Goal: Find specific page/section: Find specific page/section

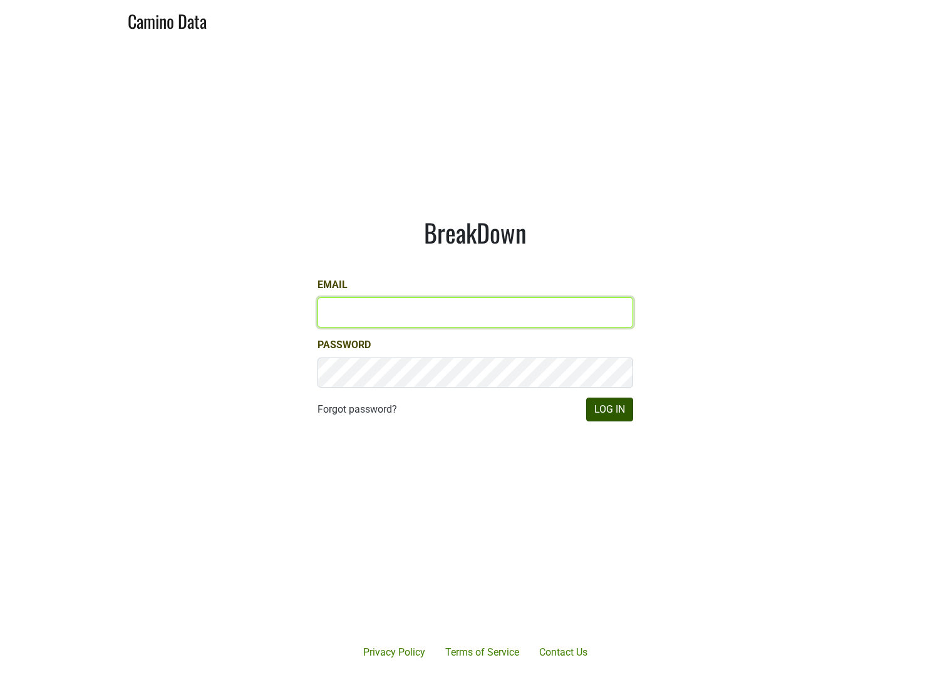
type input "clint@dallavallevineyards.com"
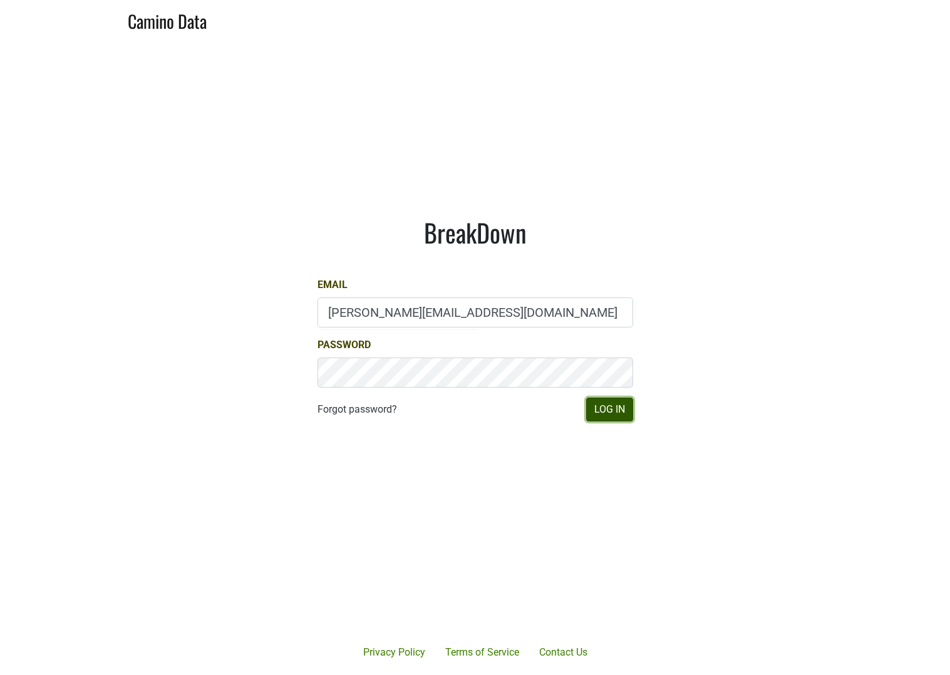
click at [620, 415] on button "Log In" at bounding box center [609, 410] width 47 height 24
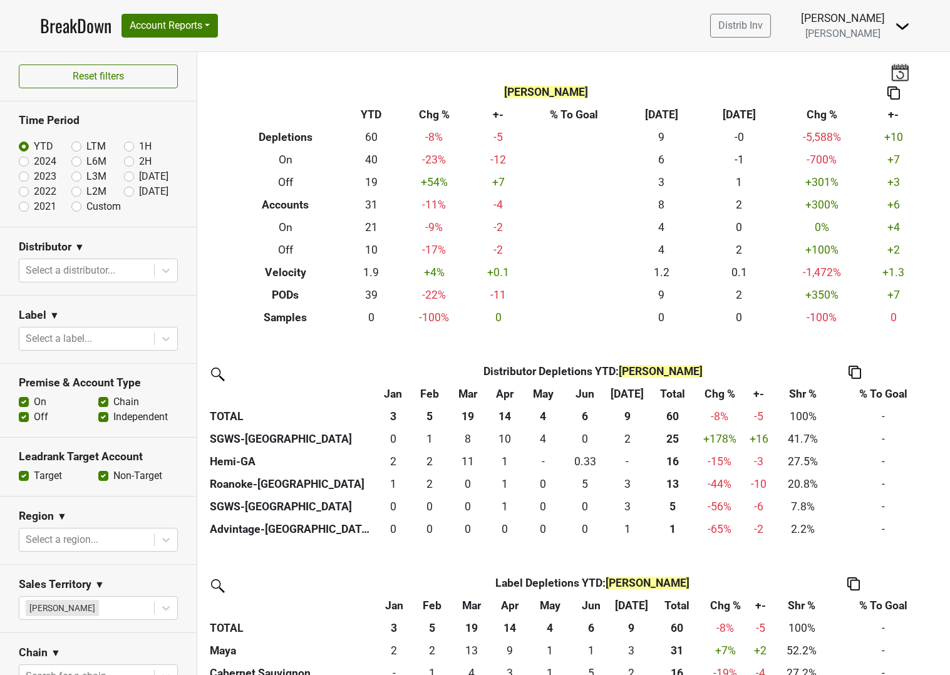
scroll to position [10, 0]
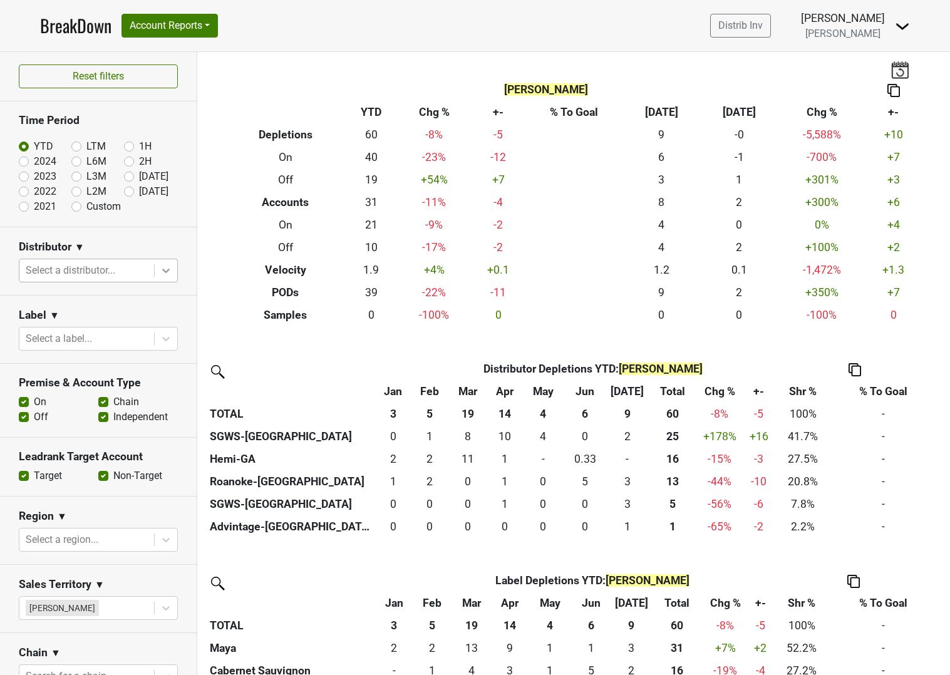
click at [160, 273] on icon at bounding box center [166, 270] width 13 height 13
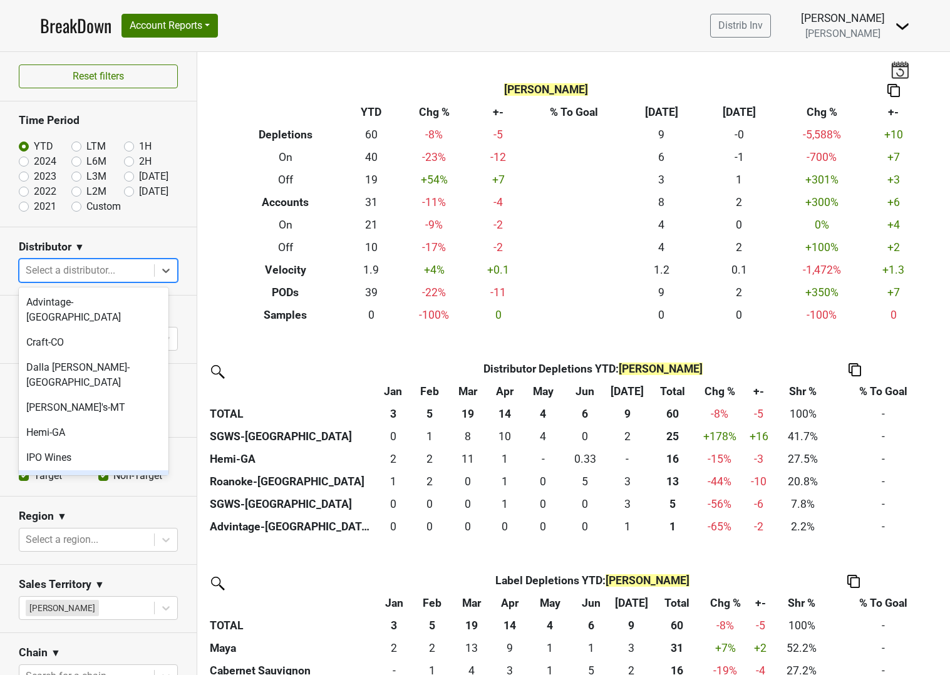
click at [60, 470] on div "[PERSON_NAME]-[GEOGRAPHIC_DATA]" at bounding box center [94, 490] width 150 height 40
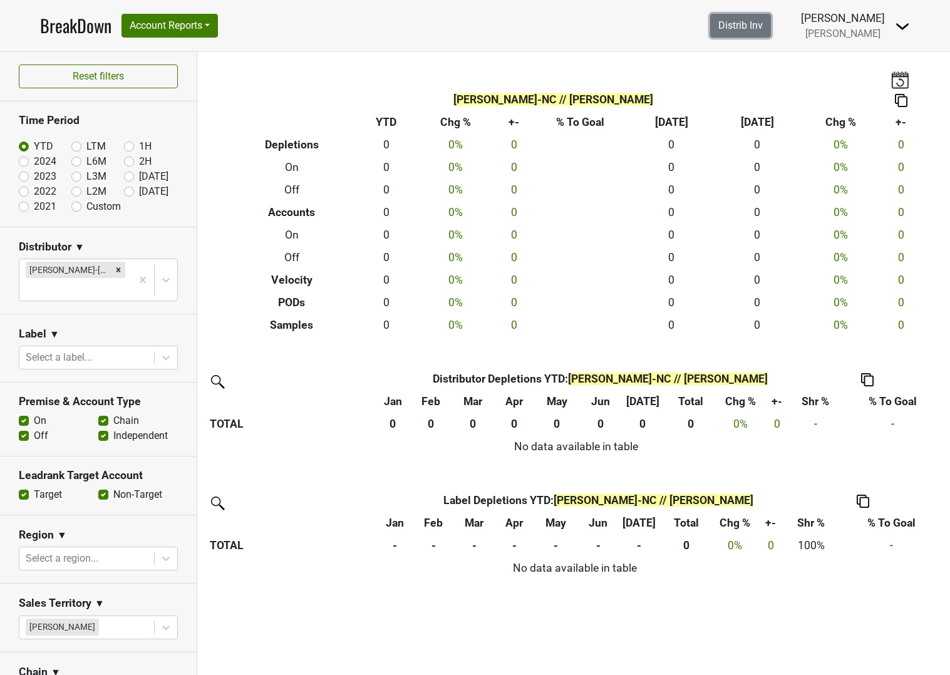
click at [771, 18] on link "Distrib Inv" at bounding box center [740, 26] width 61 height 24
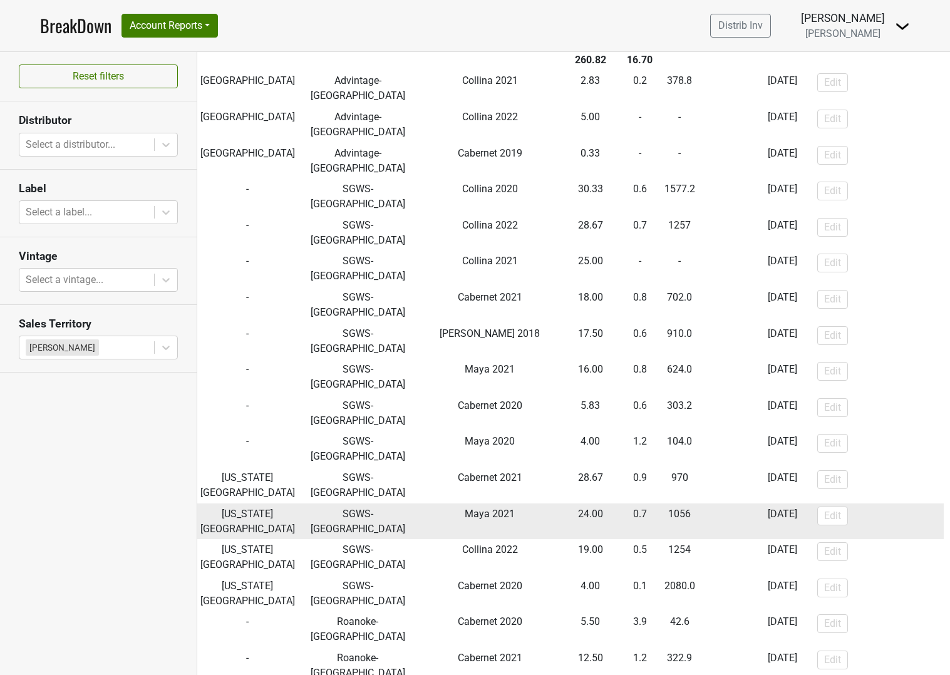
scroll to position [106, 0]
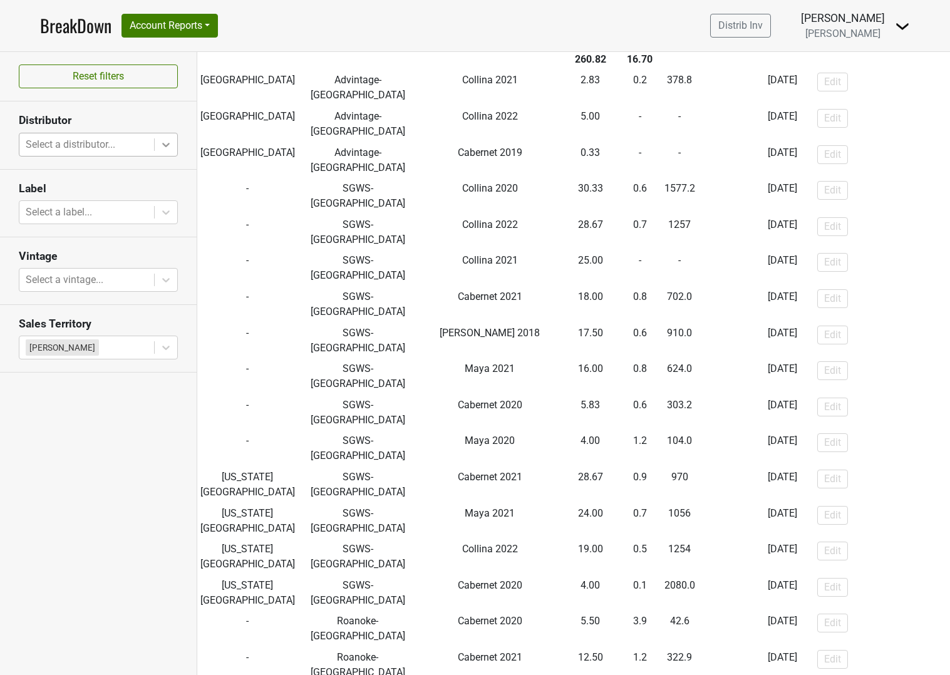
click at [162, 143] on icon at bounding box center [166, 144] width 13 height 13
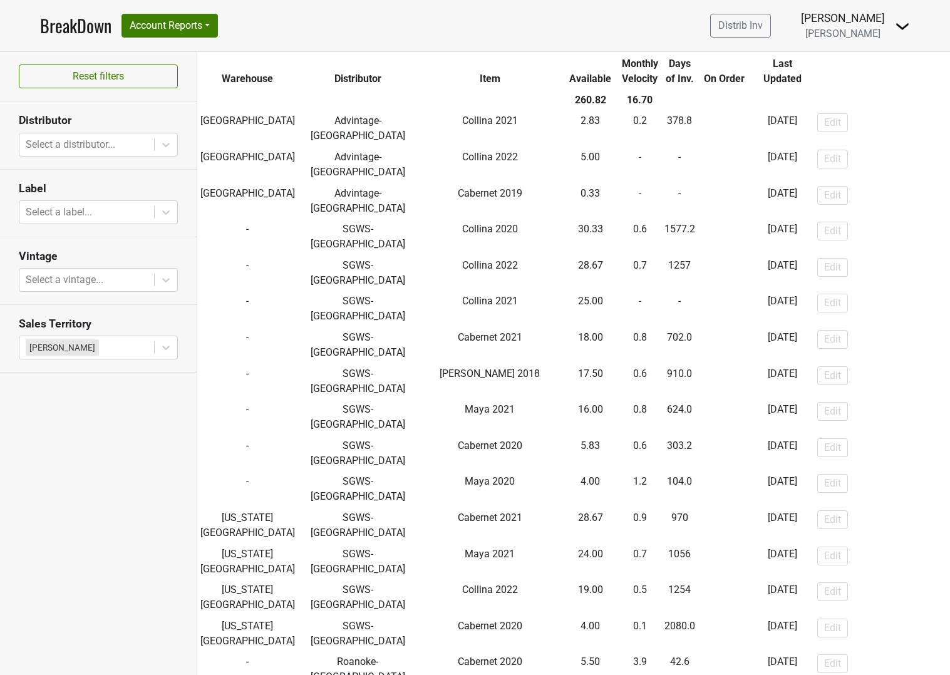
scroll to position [0, 0]
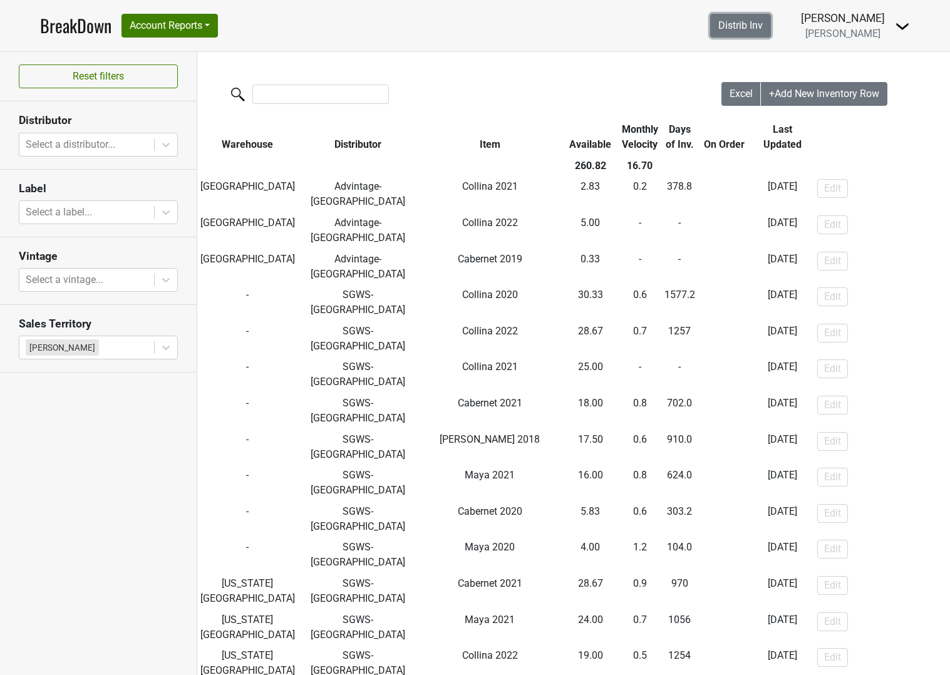
click at [771, 18] on link "Distrib Inv" at bounding box center [740, 26] width 61 height 24
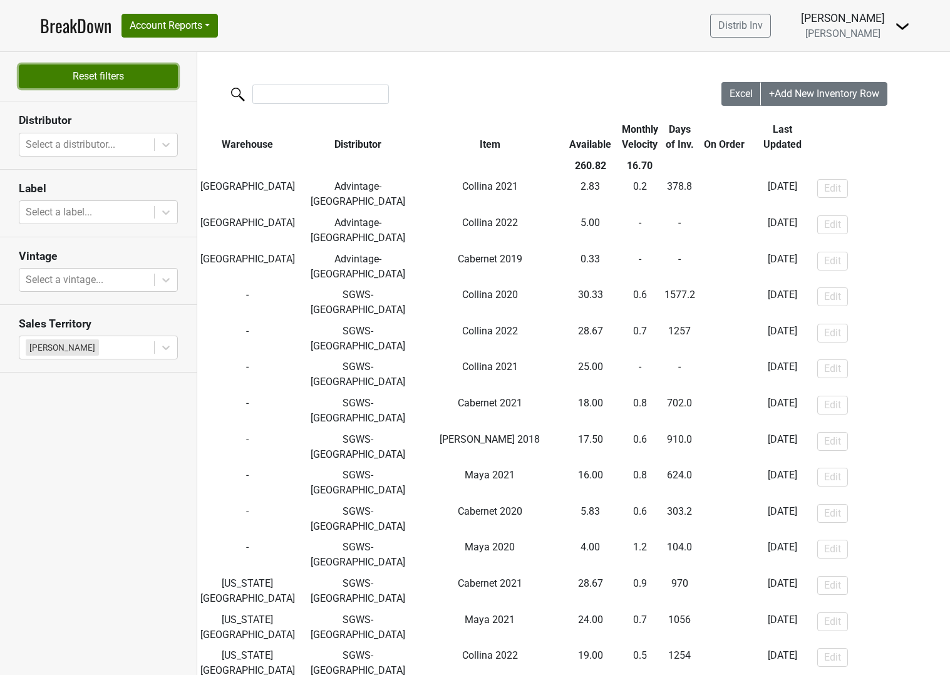
click at [133, 71] on button "Reset filters" at bounding box center [98, 77] width 159 height 24
click at [901, 26] on img at bounding box center [902, 26] width 15 height 15
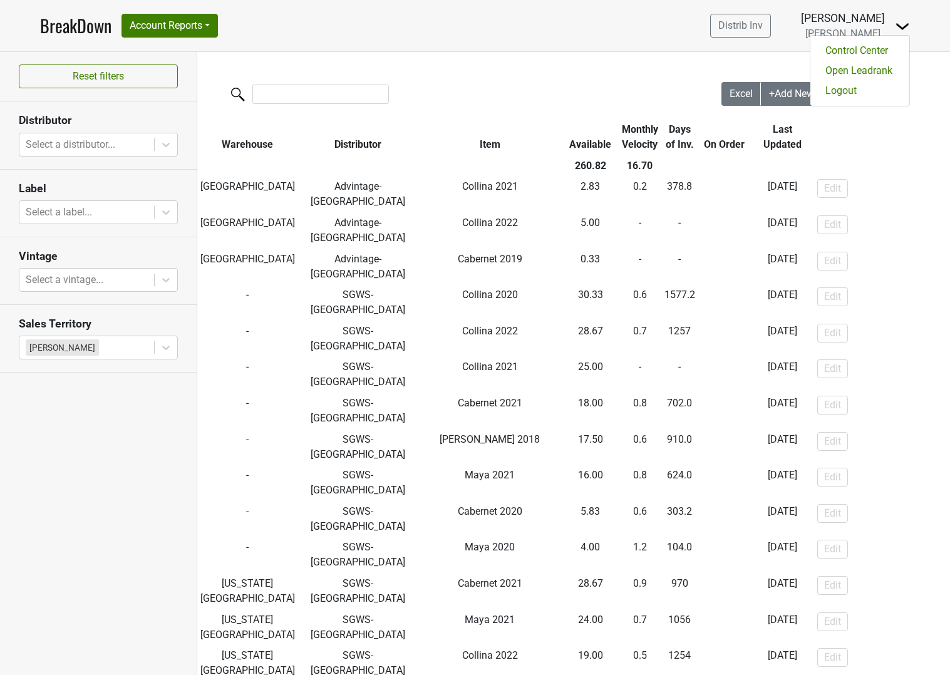
click at [865, 19] on div "[PERSON_NAME]" at bounding box center [843, 18] width 84 height 16
click at [152, 23] on button "Account Reports" at bounding box center [170, 26] width 96 height 24
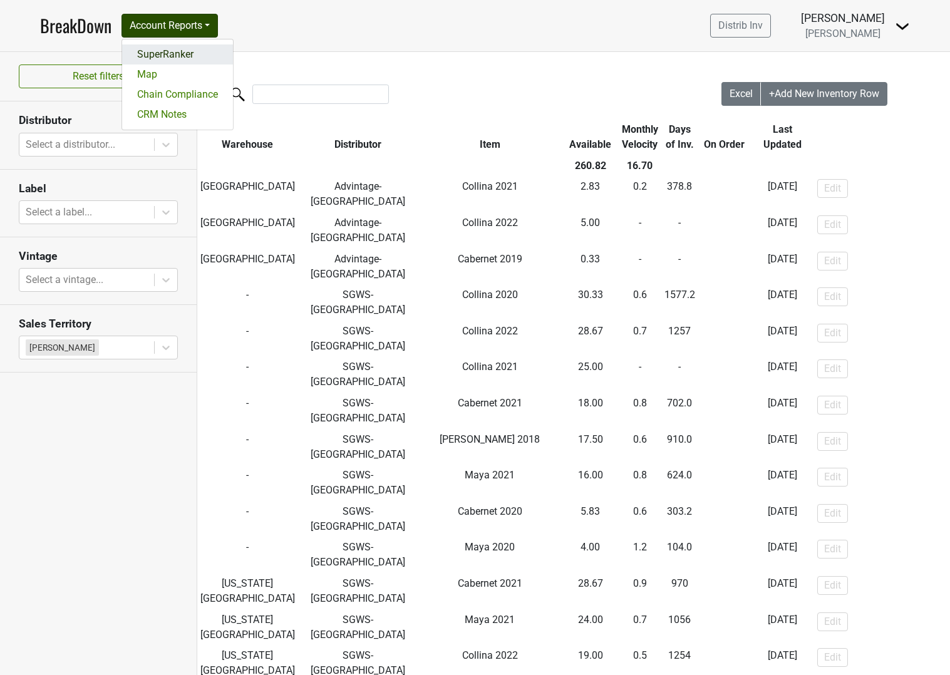
click at [163, 54] on link "SuperRanker" at bounding box center [177, 54] width 111 height 20
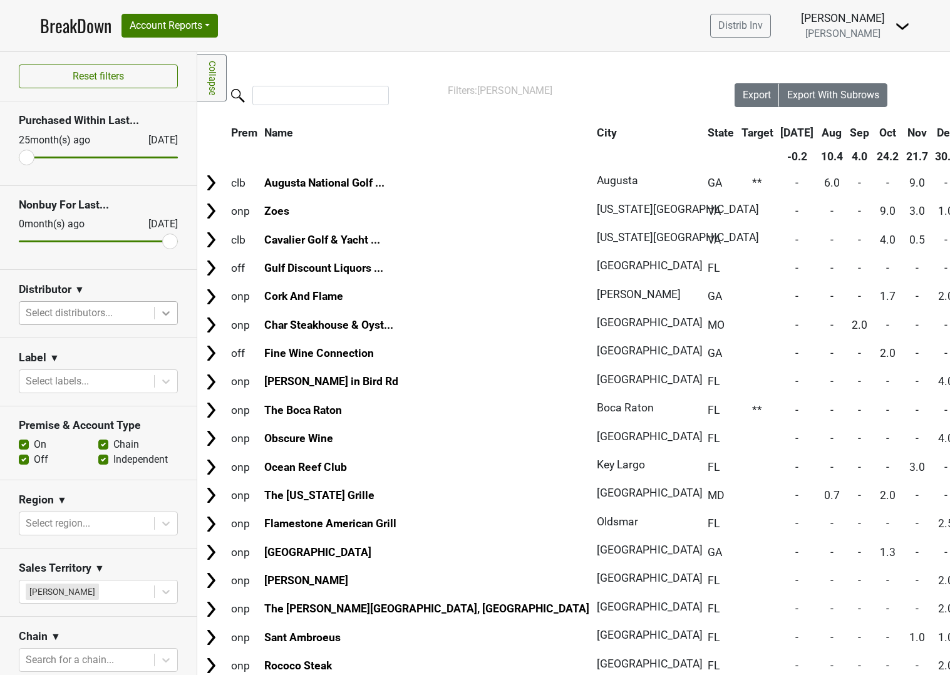
click at [160, 316] on icon at bounding box center [166, 313] width 13 height 13
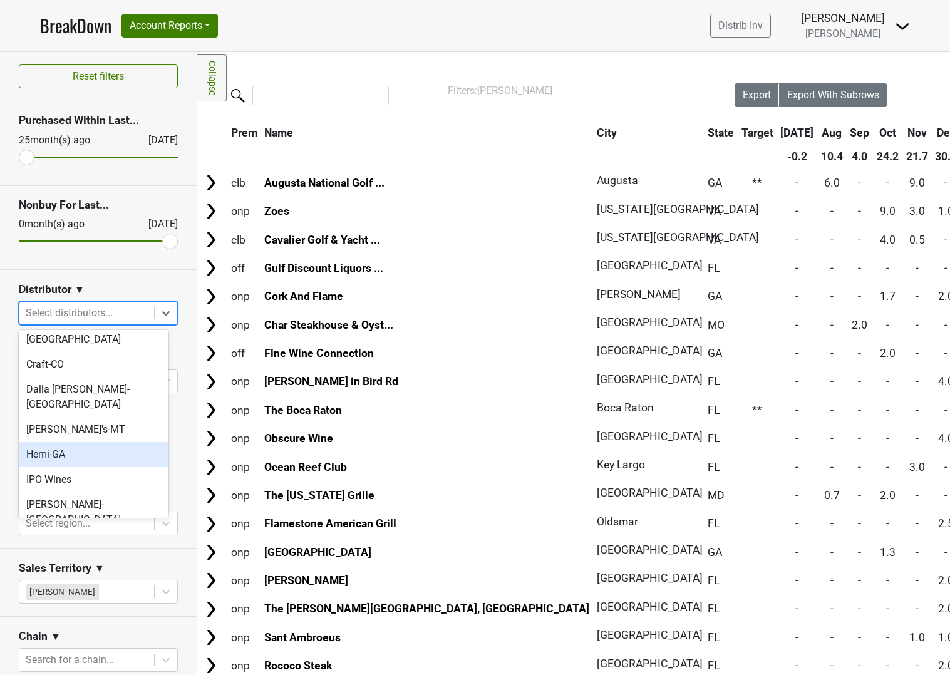
scroll to position [23, 0]
click at [52, 440] on div "Hemi-GA" at bounding box center [94, 452] width 150 height 25
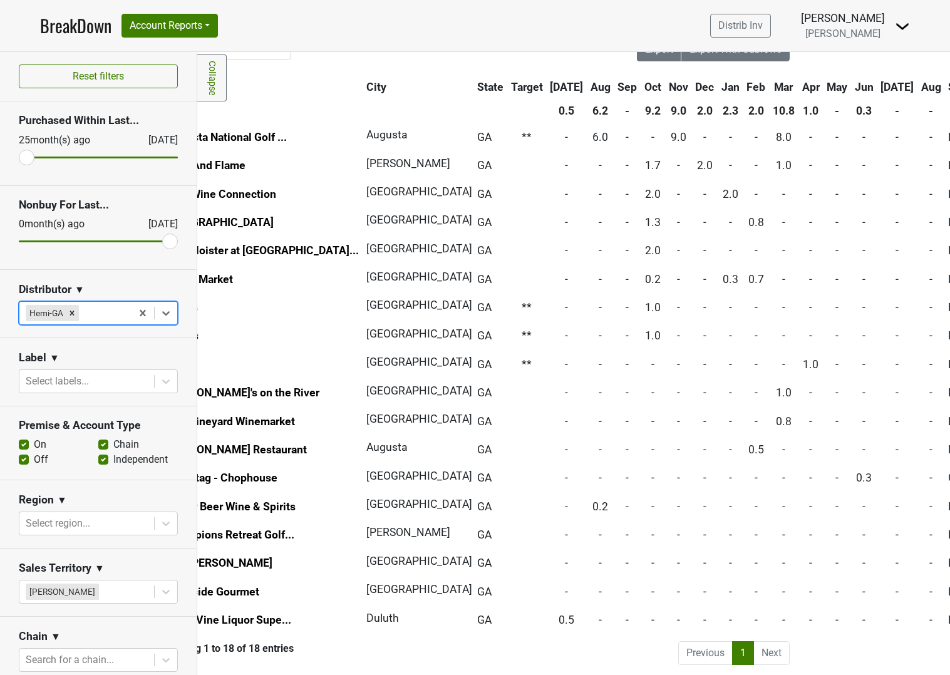
scroll to position [55, 0]
